Goal: Transaction & Acquisition: Obtain resource

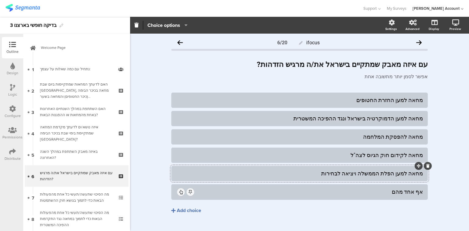
scroll to position [43, 0]
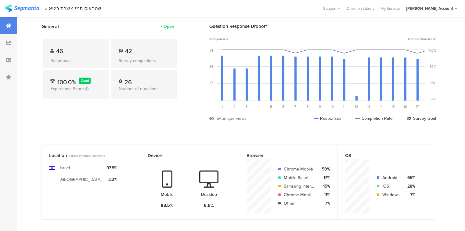
scroll to position [24, 0]
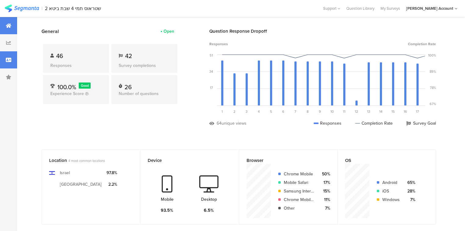
click at [10, 60] on icon at bounding box center [8, 59] width 5 height 5
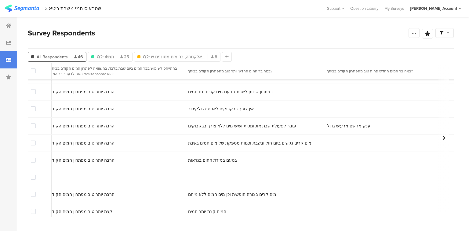
scroll to position [122, 1668]
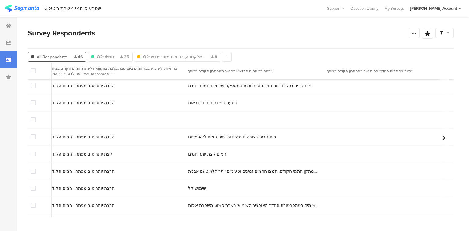
click at [33, 120] on span at bounding box center [33, 119] width 5 height 5
click at [36, 117] on input "checkbox" at bounding box center [36, 117] width 0 height 0
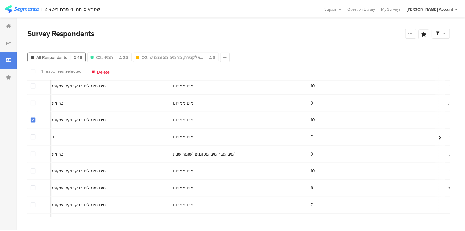
scroll to position [122, 727]
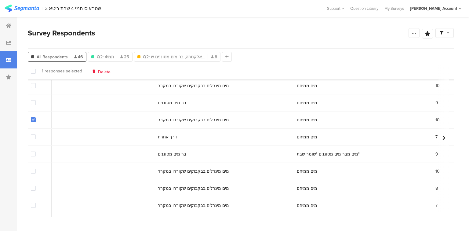
click at [33, 120] on span at bounding box center [33, 119] width 5 height 5
click at [36, 117] on input "checkbox" at bounding box center [36, 117] width 0 height 0
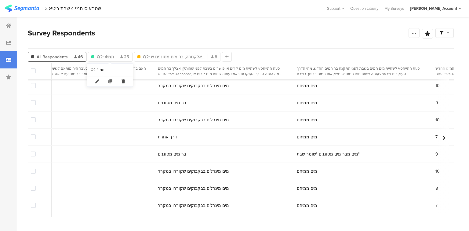
click at [123, 81] on icon at bounding box center [123, 81] width 13 height 10
click at [142, 80] on icon at bounding box center [142, 81] width 13 height 10
click at [6, 26] on icon at bounding box center [8, 25] width 5 height 5
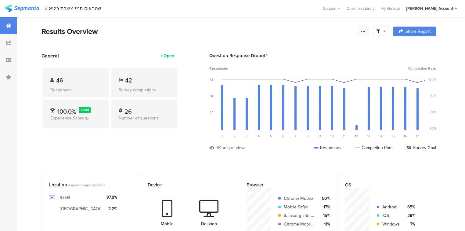
click at [366, 30] on icon at bounding box center [363, 31] width 5 height 5
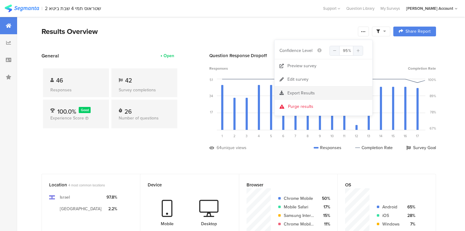
click at [315, 92] on div "Export Results" at bounding box center [324, 93] width 98 height 6
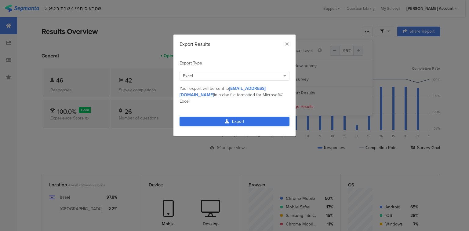
click at [248, 117] on link "Export" at bounding box center [234, 121] width 110 height 9
